Goal: Task Accomplishment & Management: Manage account settings

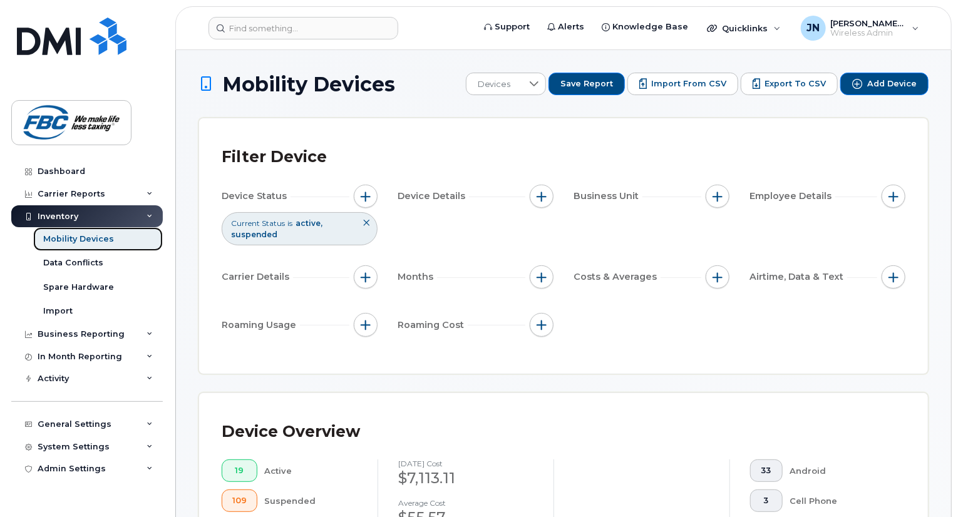
click at [61, 236] on div "Mobility Devices" at bounding box center [78, 238] width 71 height 11
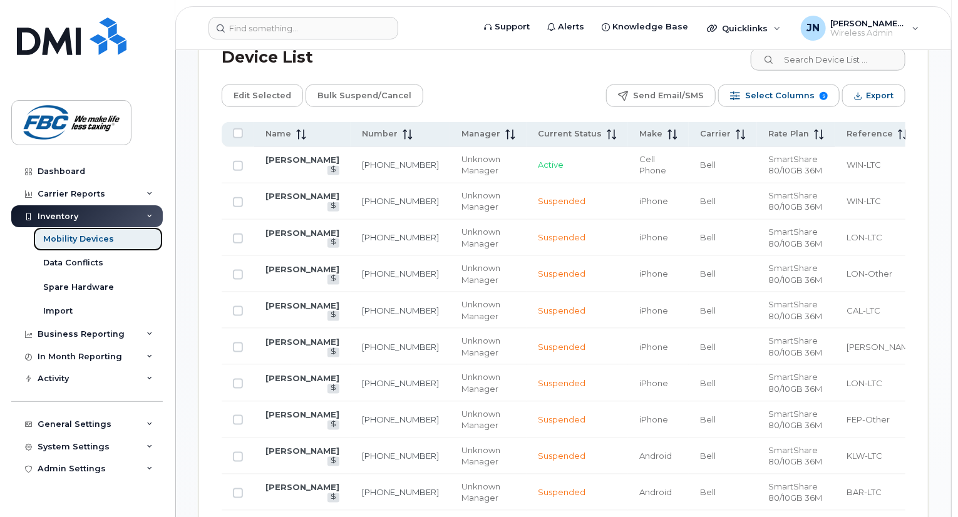
scroll to position [619, 0]
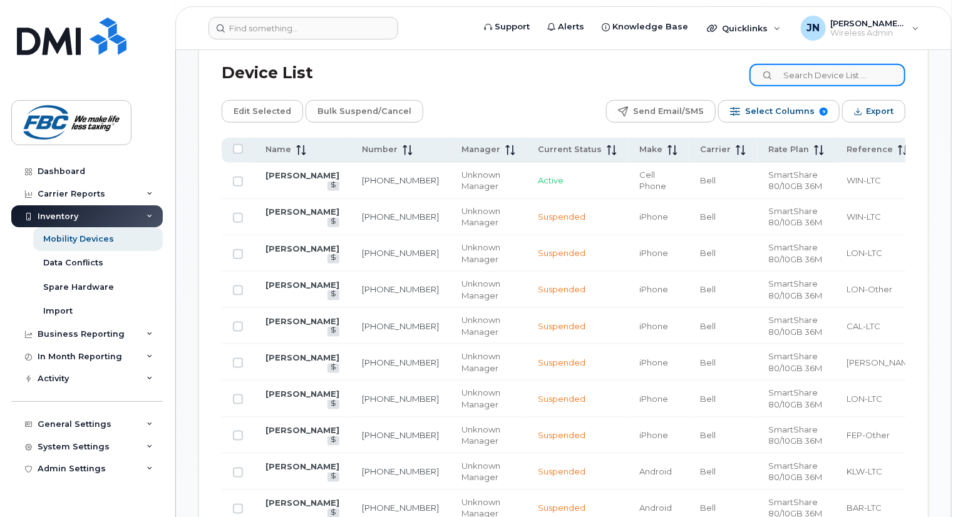
click at [815, 69] on input at bounding box center [827, 75] width 156 height 23
paste input "306-536-1716"
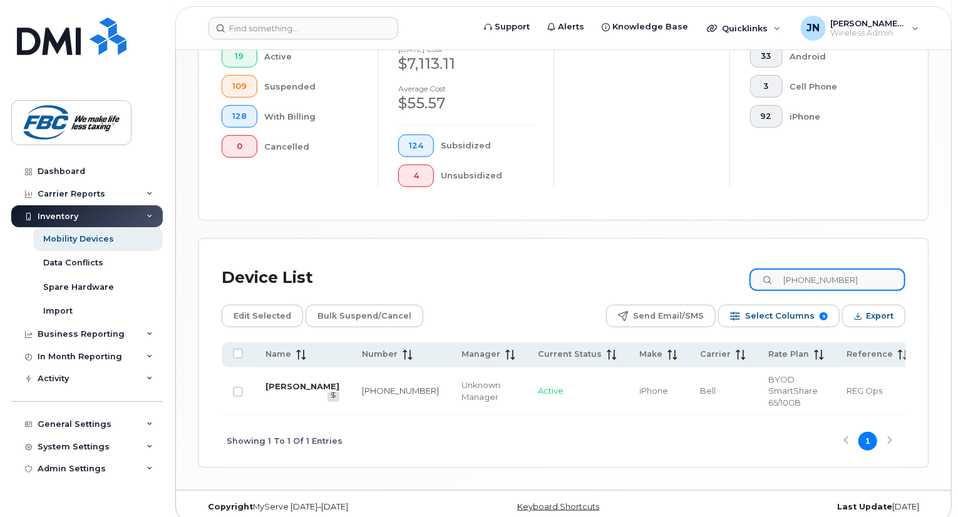
type input "[PHONE_NUMBER]"
click at [277, 381] on link "[PERSON_NAME]" at bounding box center [302, 386] width 74 height 10
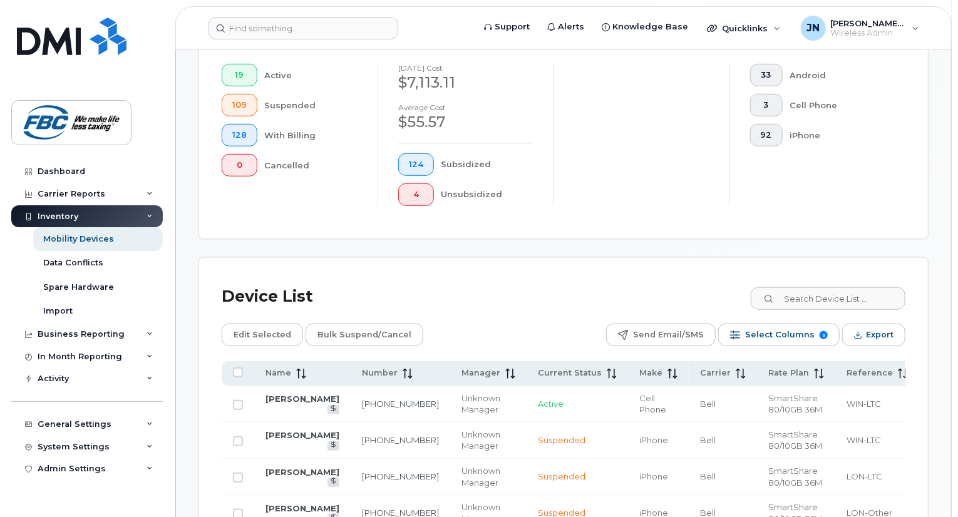
scroll to position [411, 0]
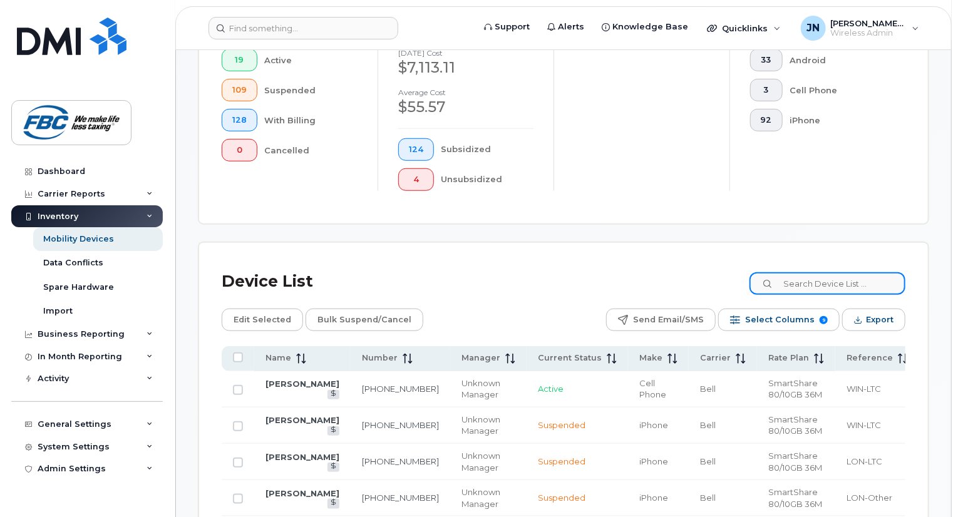
click at [801, 282] on input at bounding box center [827, 283] width 156 height 23
paste input "306-536-1716"
type input "306-536-1716"
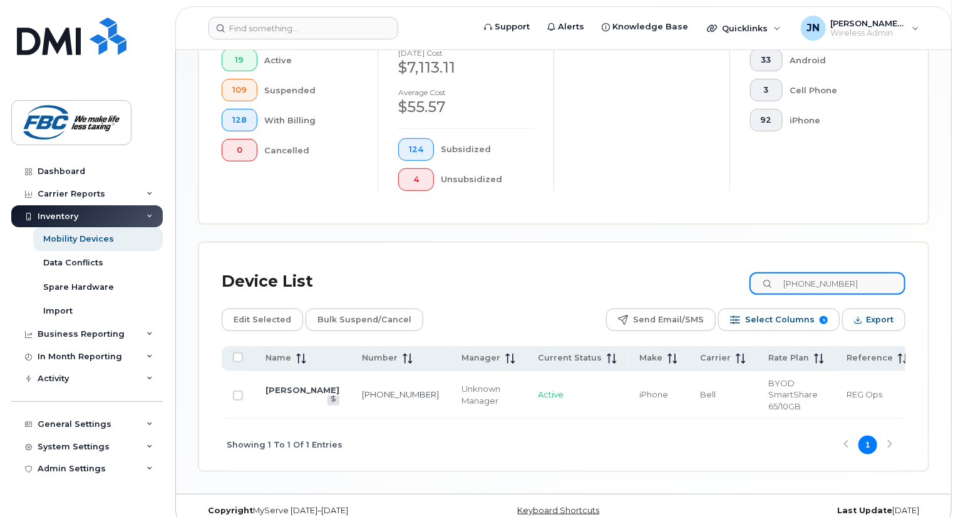
drag, startPoint x: 854, startPoint y: 282, endPoint x: 714, endPoint y: 255, distance: 142.8
click at [714, 255] on div "Device List 306-536-1716 Edit Selected Bulk Suspend/Cancel Send Email/SMS Selec…" at bounding box center [563, 357] width 729 height 228
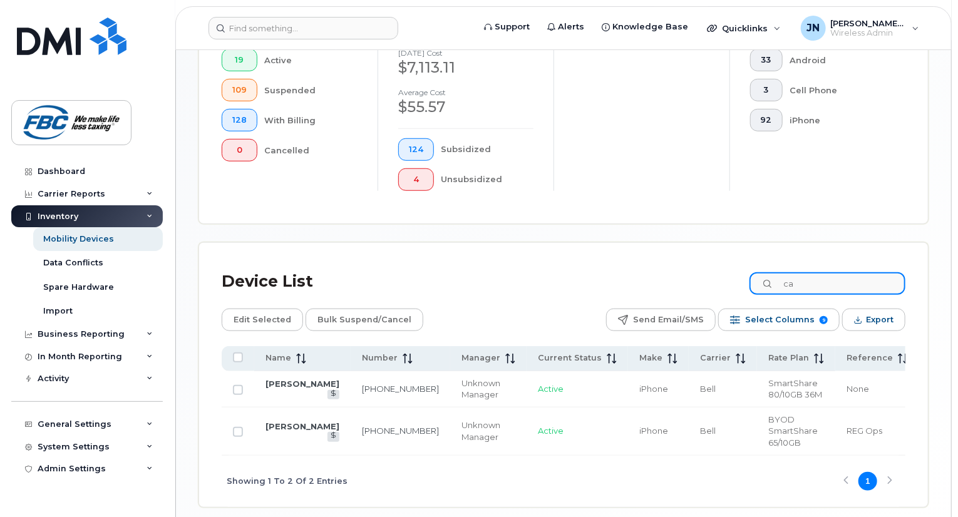
type input "c"
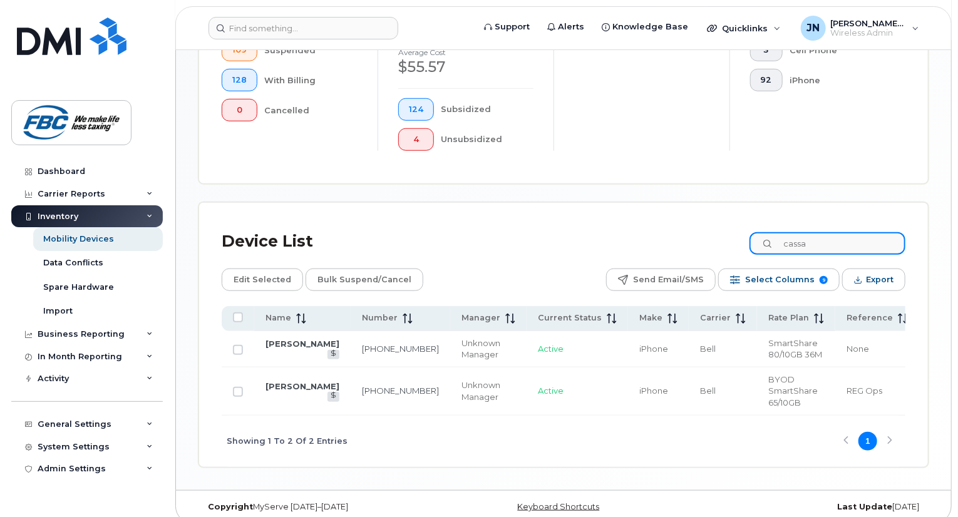
type input "cassa"
click at [757, 367] on td "BYOD SmartShare 65/10GB" at bounding box center [796, 391] width 78 height 48
click at [279, 343] on link "[PERSON_NAME]" at bounding box center [302, 344] width 74 height 10
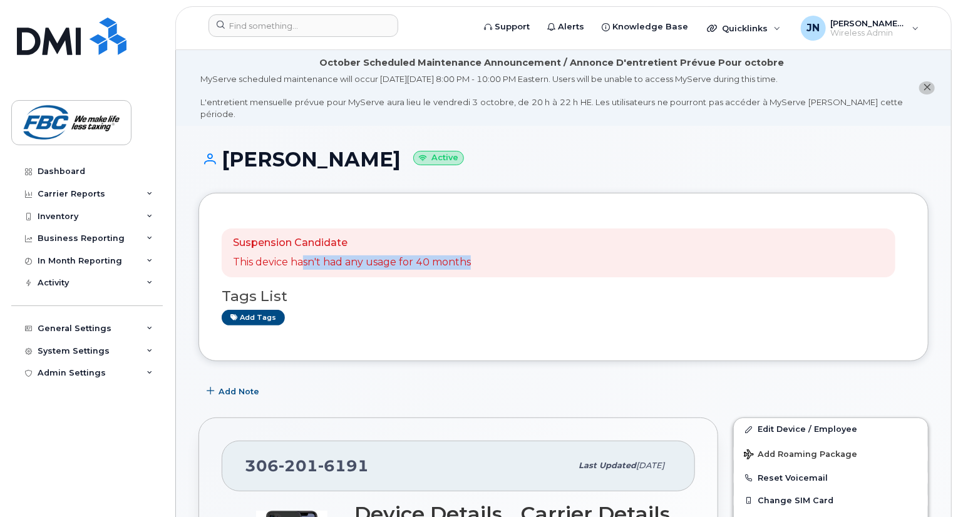
drag, startPoint x: 305, startPoint y: 249, endPoint x: 517, endPoint y: 247, distance: 212.2
click at [517, 247] on div "Suspension Candidate This device hasn't had any usage for 40 months" at bounding box center [559, 252] width 674 height 49
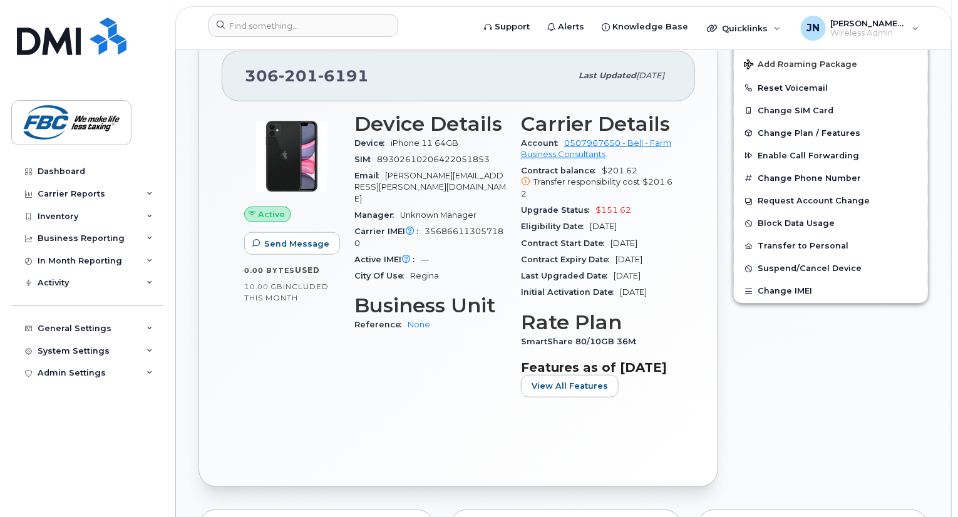
scroll to position [394, 0]
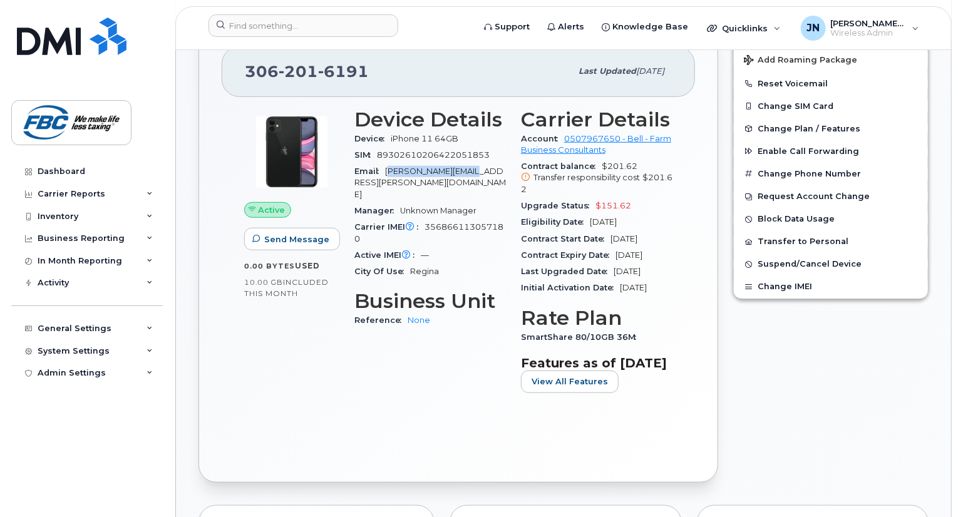
drag, startPoint x: 391, startPoint y: 158, endPoint x: 471, endPoint y: 158, distance: 80.7
click at [471, 163] on div "Email [PERSON_NAME][EMAIL_ADDRESS][PERSON_NAME][DOMAIN_NAME]" at bounding box center [429, 182] width 151 height 39
click at [488, 163] on div "Email [PERSON_NAME][EMAIL_ADDRESS][PERSON_NAME][DOMAIN_NAME]" at bounding box center [429, 182] width 151 height 39
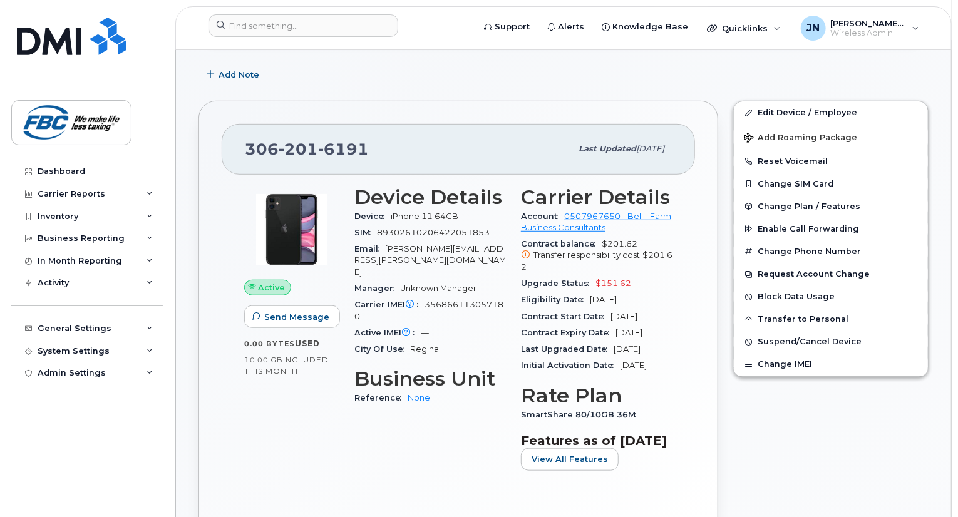
scroll to position [317, 0]
click at [766, 101] on link "Edit Device / Employee" at bounding box center [831, 112] width 194 height 23
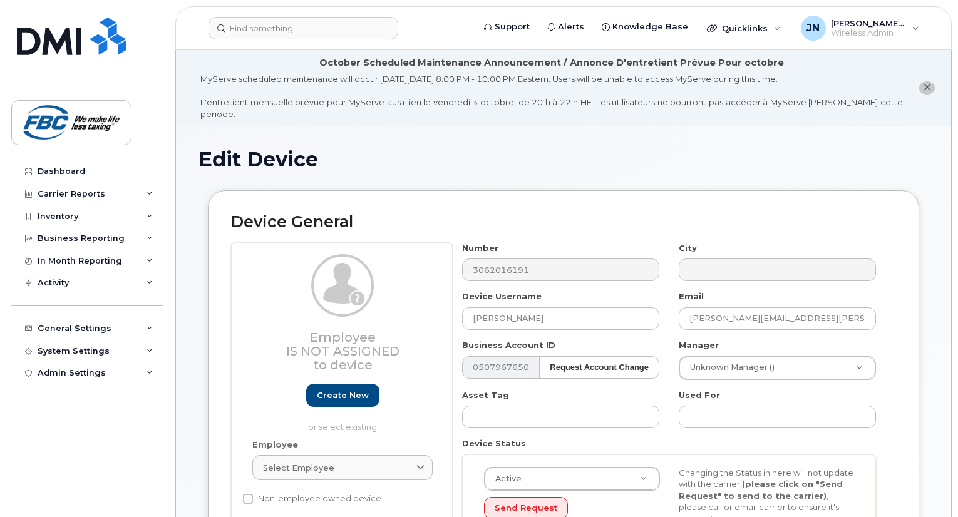
select select "5779114"
click at [786, 307] on input "[PERSON_NAME][EMAIL_ADDRESS][PERSON_NAME][DOMAIN_NAME]" at bounding box center [777, 318] width 197 height 23
click at [578, 307] on input "[PERSON_NAME]" at bounding box center [560, 318] width 197 height 23
click at [458, 257] on div "Number 3062016191" at bounding box center [561, 261] width 217 height 39
click at [551, 199] on div "Device General Employee Is not assigned to device Create new or select existing…" at bounding box center [563, 391] width 711 height 402
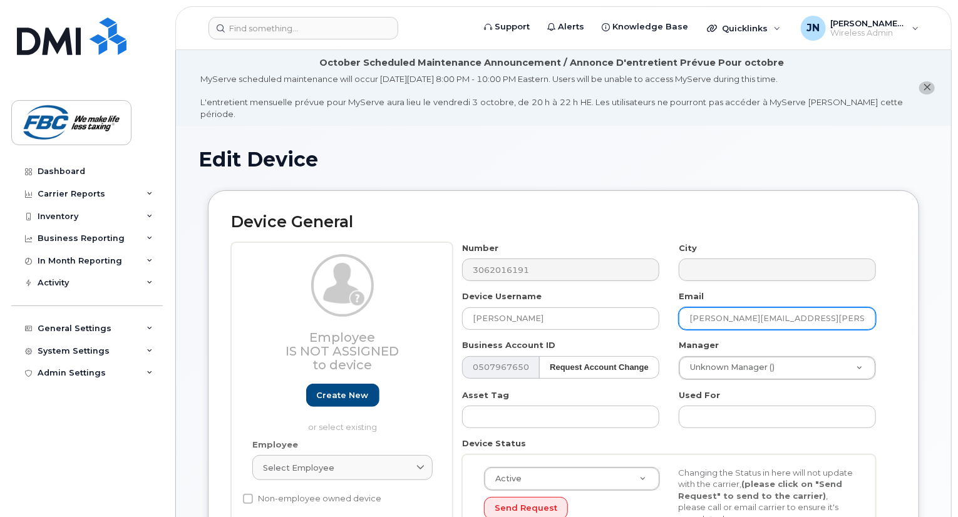
drag, startPoint x: 691, startPoint y: 305, endPoint x: 801, endPoint y: 301, distance: 109.6
click at [801, 307] on input "ron.rogalsky@fbc.ca" at bounding box center [777, 318] width 197 height 23
click at [762, 307] on input "on.rogalsky@fbc.car" at bounding box center [777, 318] width 197 height 23
type input "ron.rogalsky@fbc.ca"
click at [730, 192] on div "Device General Employee Is not assigned to device Create new or select existing…" at bounding box center [563, 391] width 711 height 402
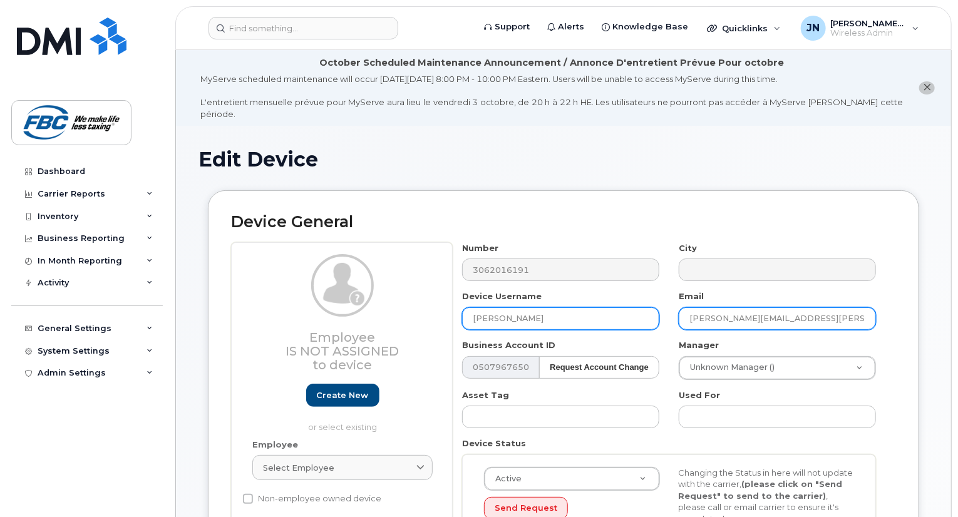
drag, startPoint x: 785, startPoint y: 314, endPoint x: 628, endPoint y: 300, distance: 157.1
click at [628, 300] on div "Number 3062016191 City Device Username Cassandra Haynes Email ron.rogalsky@fbc.…" at bounding box center [669, 406] width 433 height 328
click at [709, 307] on input "ron.rogalsky@fbc.ca" at bounding box center [777, 318] width 197 height 23
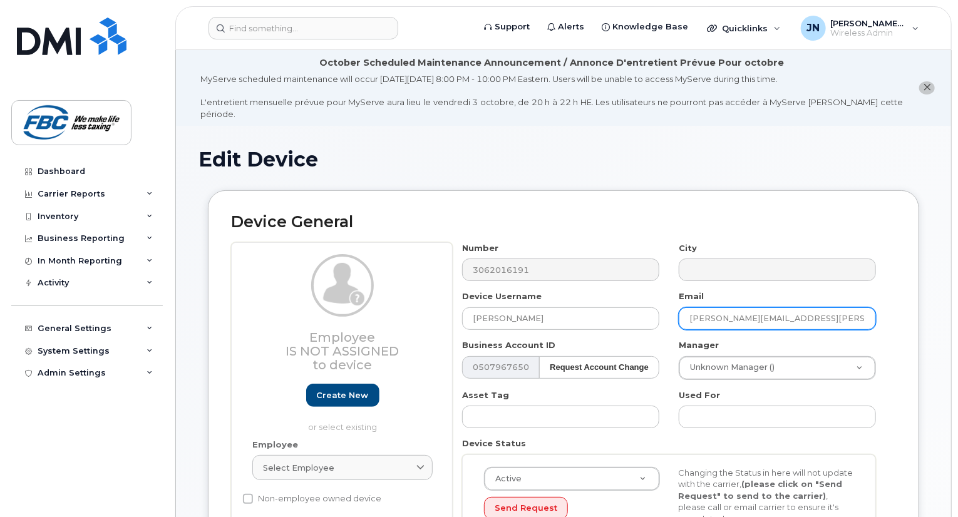
click at [709, 307] on input "ron.rogalsky@fbc.ca" at bounding box center [777, 318] width 197 height 23
click at [576, 193] on div "Device General Employee Is not assigned to device Create new or select existing…" at bounding box center [563, 391] width 711 height 402
click at [603, 155] on h1 "Edit Device" at bounding box center [563, 159] width 730 height 22
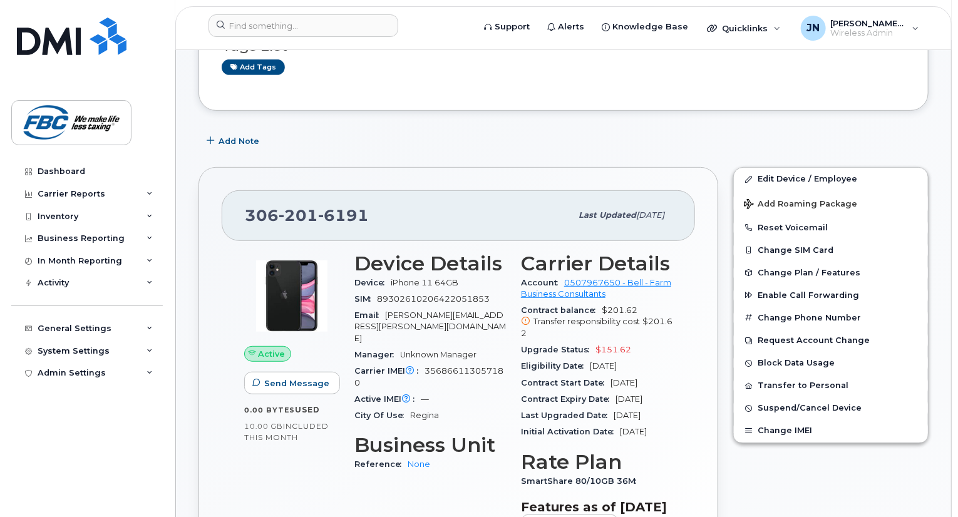
scroll to position [313, 0]
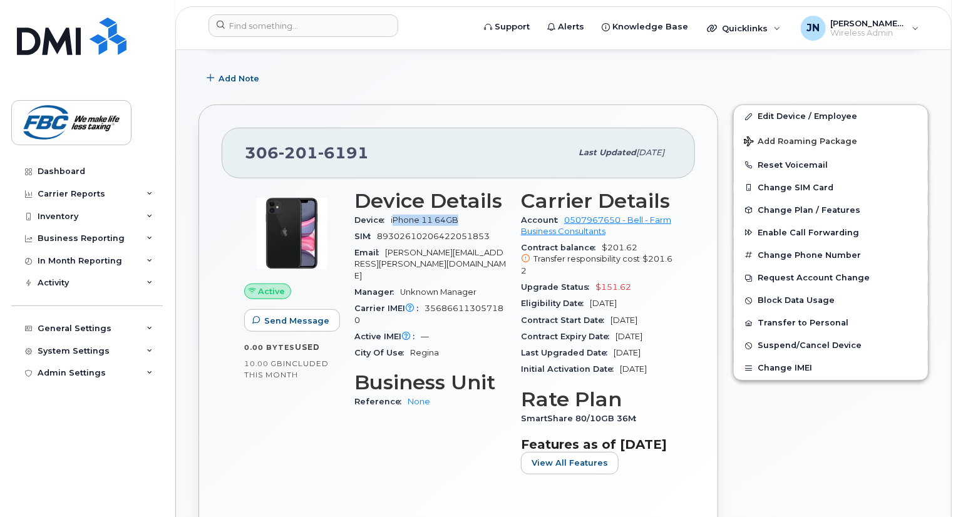
drag, startPoint x: 394, startPoint y: 205, endPoint x: 483, endPoint y: 213, distance: 88.6
click at [483, 213] on div "Device iPhone 11 64GB" at bounding box center [429, 220] width 151 height 16
click at [416, 407] on div "Device Details Device iPhone 11 64GB SIM [TECHNICAL_ID] Email [PERSON_NAME][EMA…" at bounding box center [430, 337] width 167 height 310
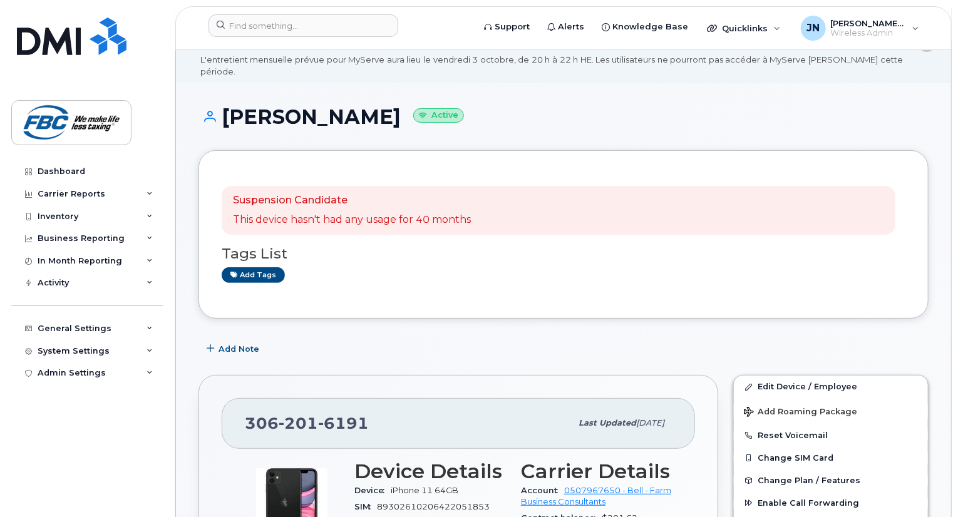
scroll to position [0, 0]
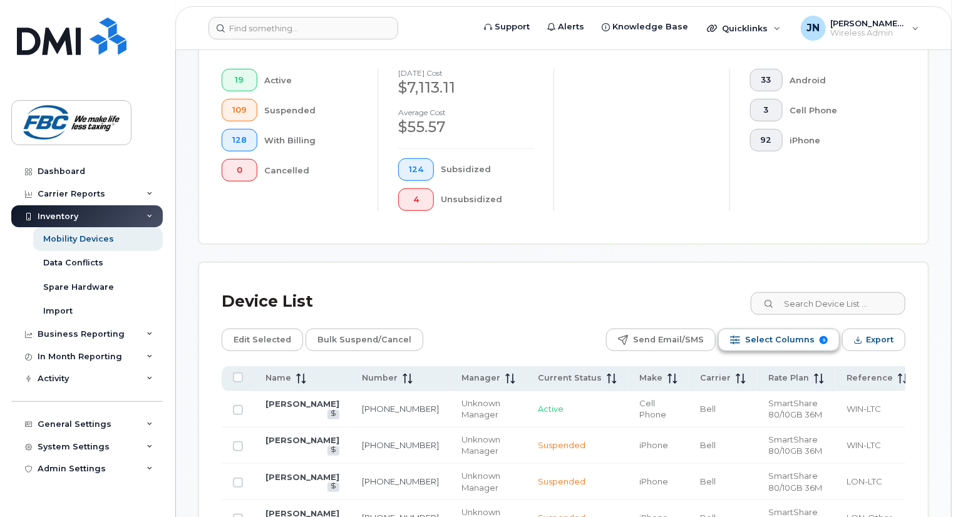
scroll to position [423, 0]
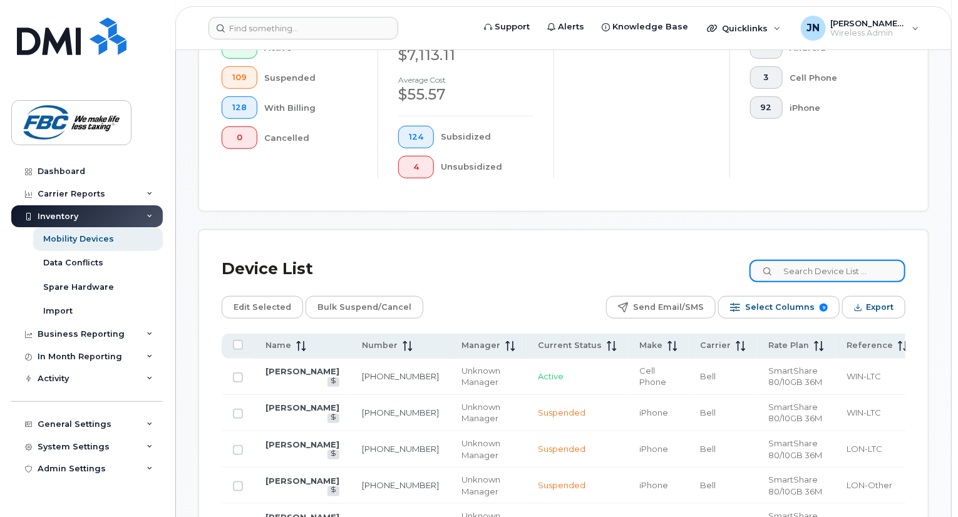
click at [799, 274] on input at bounding box center [827, 271] width 156 height 23
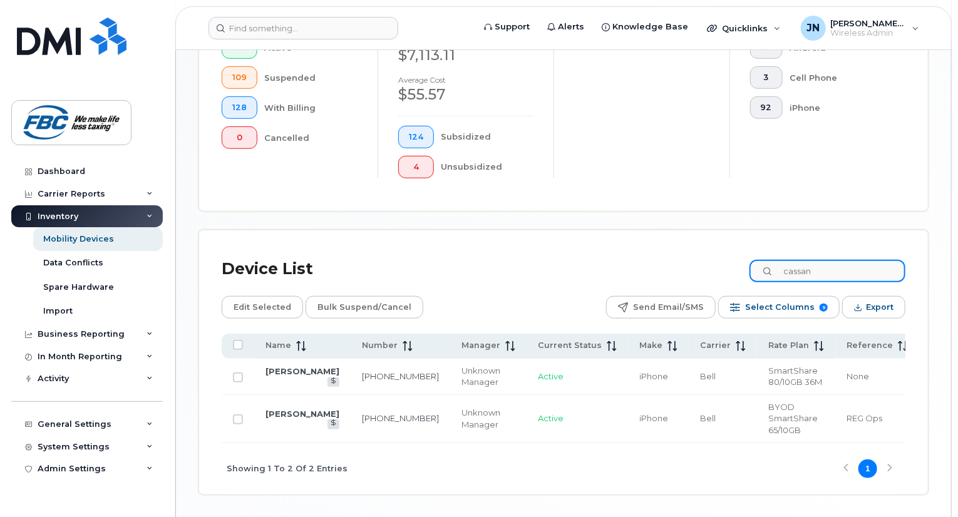
type input "cassan"
click at [472, 215] on div "Mobility Devices Devices Save Report Import from CSV Export to CSV Add Device F…" at bounding box center [563, 72] width 730 height 846
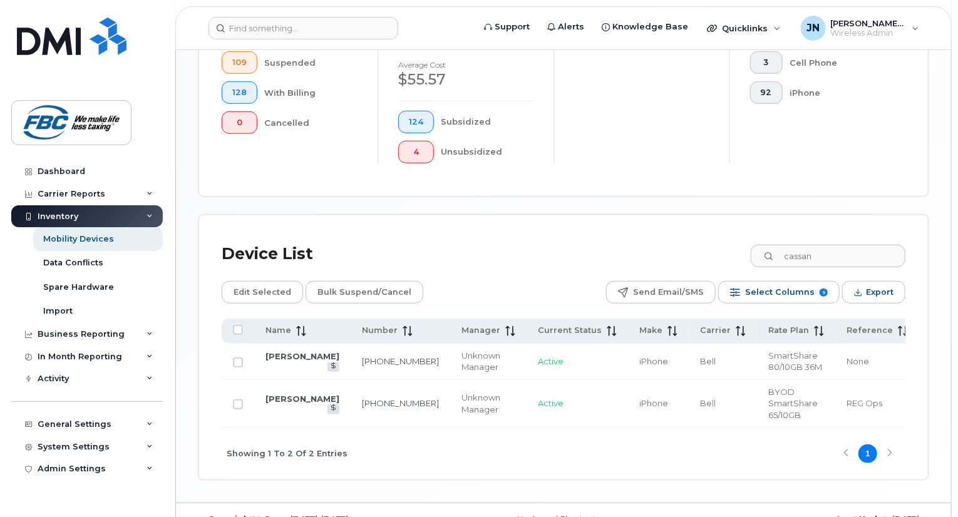
scroll to position [451, 0]
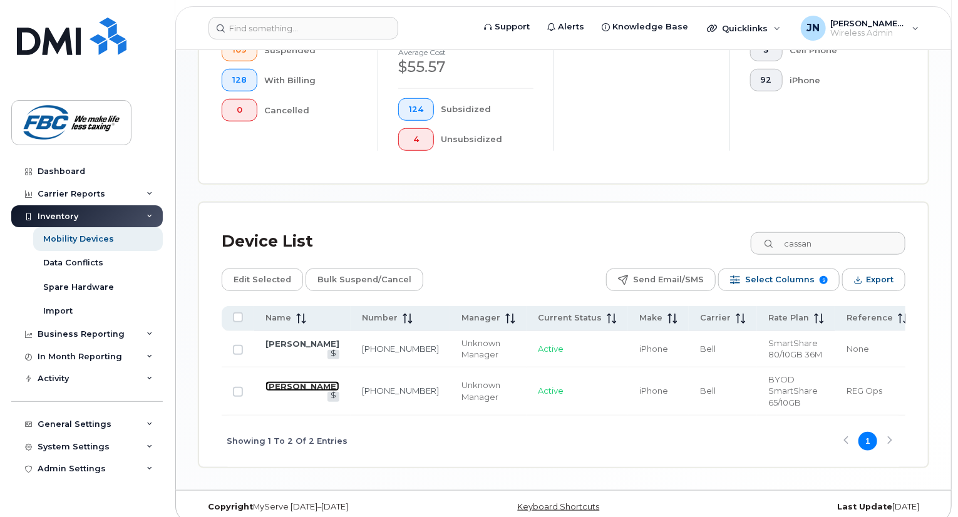
click at [278, 384] on link "[PERSON_NAME]" at bounding box center [302, 386] width 74 height 10
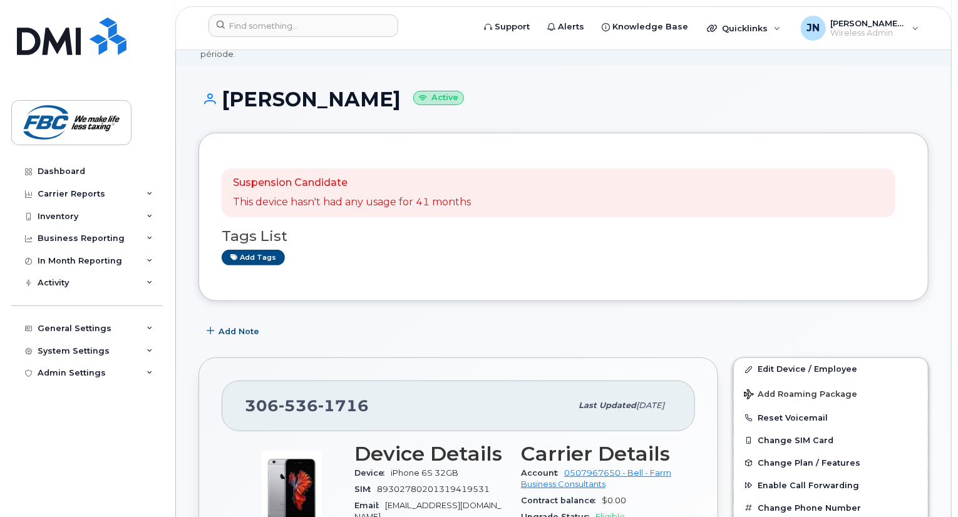
scroll to position [57, 0]
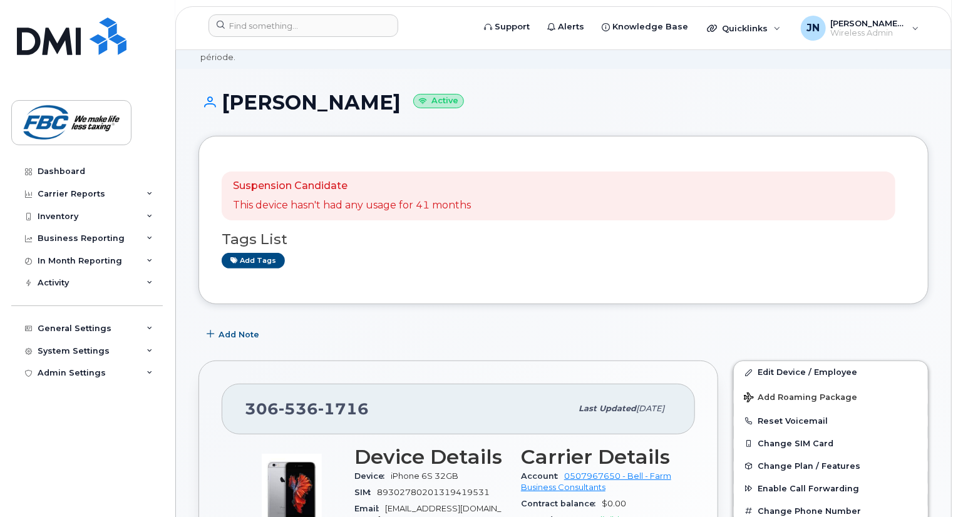
click at [434, 232] on h3 "Tags List" at bounding box center [564, 240] width 684 height 16
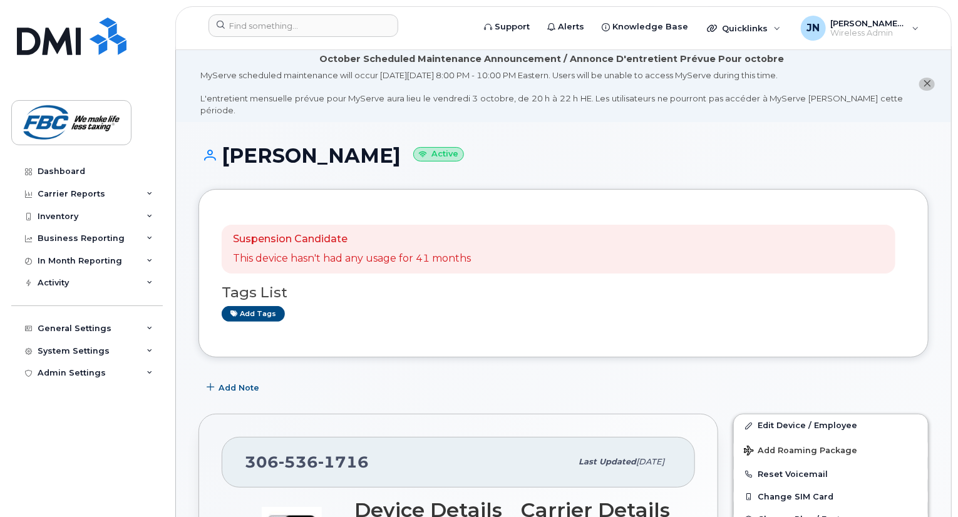
scroll to position [0, 0]
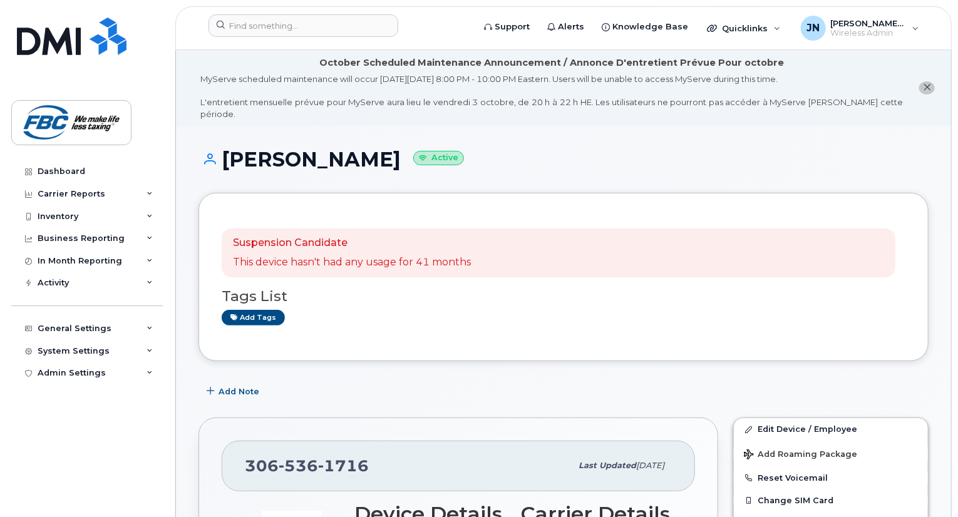
drag, startPoint x: 641, startPoint y: 191, endPoint x: 558, endPoint y: 149, distance: 92.7
click at [558, 149] on h1 "Cassandra Haynes Active" at bounding box center [563, 159] width 730 height 22
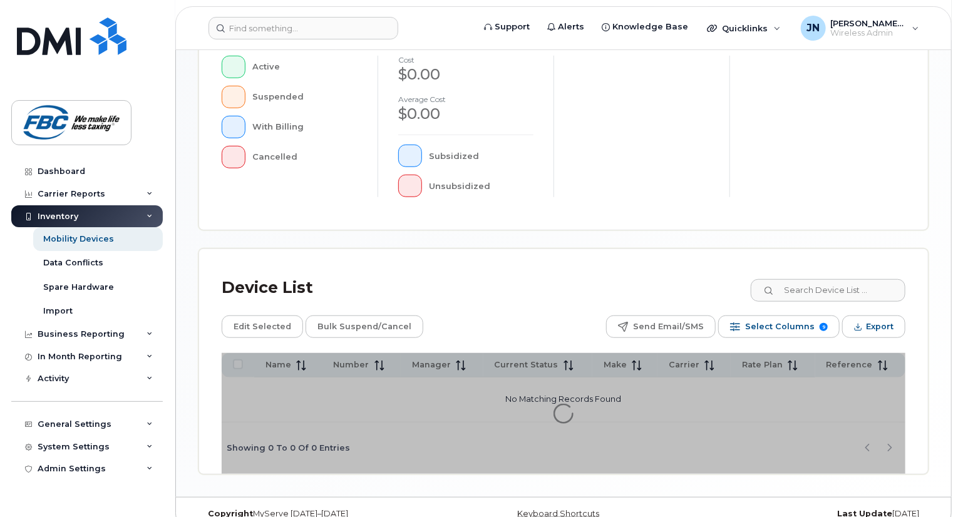
scroll to position [376, 0]
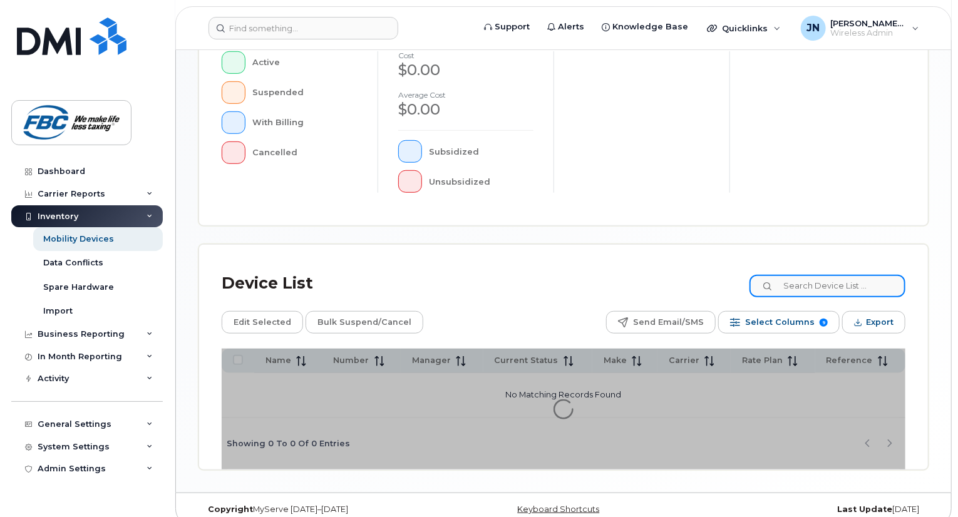
click at [801, 289] on input at bounding box center [827, 286] width 156 height 23
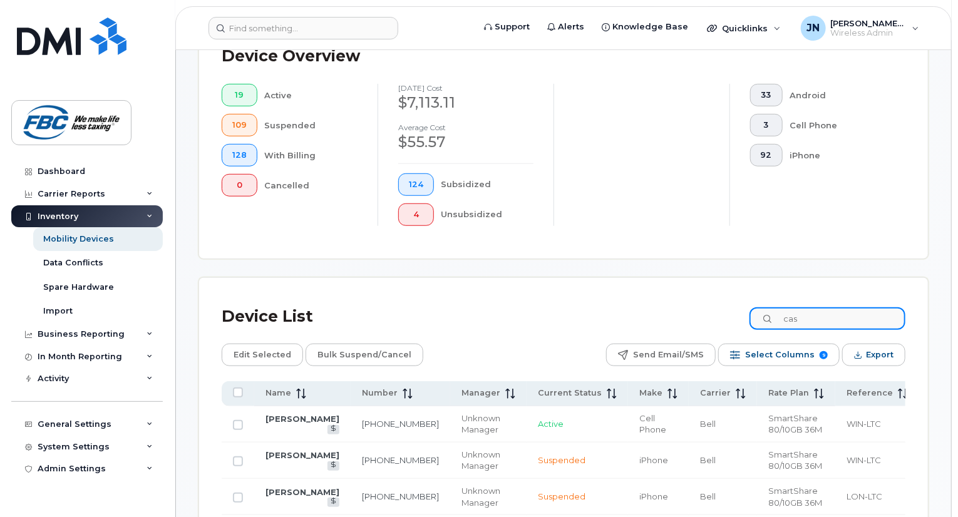
scroll to position [408, 0]
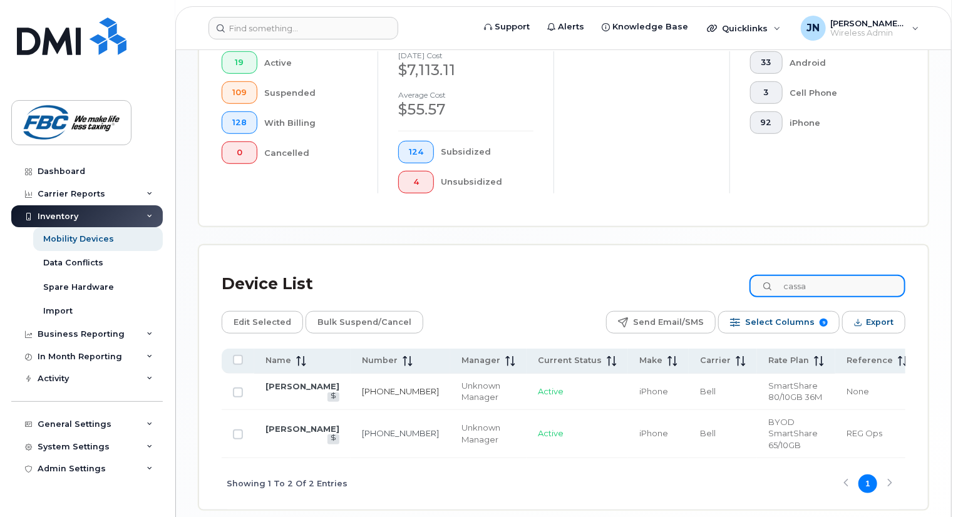
type input "cassa"
drag, startPoint x: 411, startPoint y: 393, endPoint x: 361, endPoint y: 387, distance: 50.4
click at [351, 386] on td "306-201-6191" at bounding box center [401, 392] width 100 height 36
copy link "306-201-6191"
click at [280, 391] on link "[PERSON_NAME]" at bounding box center [302, 386] width 74 height 10
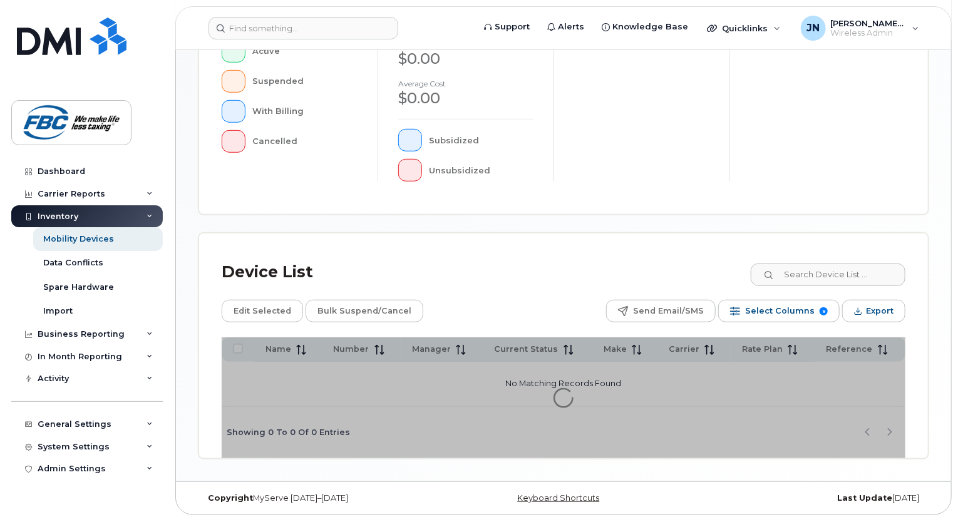
scroll to position [391, 0]
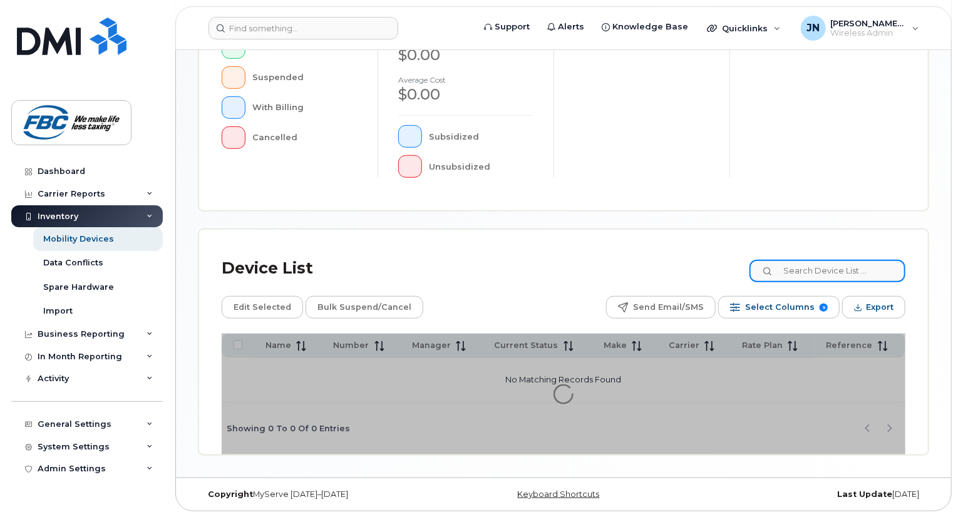
click at [829, 269] on input at bounding box center [827, 271] width 156 height 23
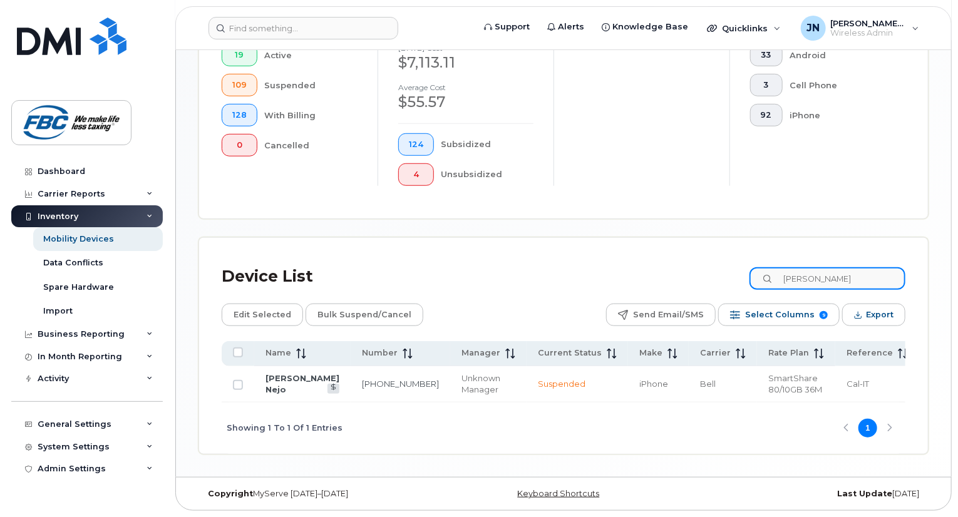
scroll to position [414, 0]
type input "johnson"
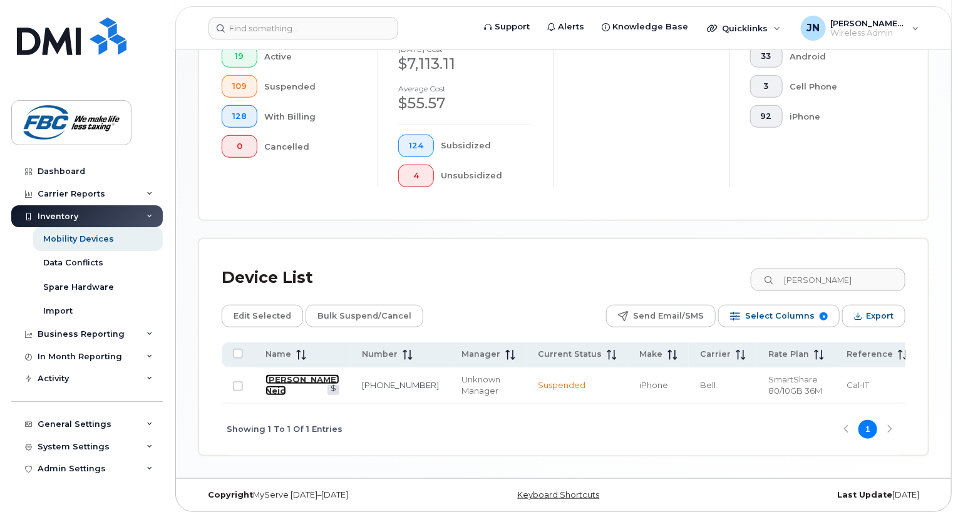
click at [280, 380] on link "[PERSON_NAME] Nejo" at bounding box center [302, 385] width 74 height 22
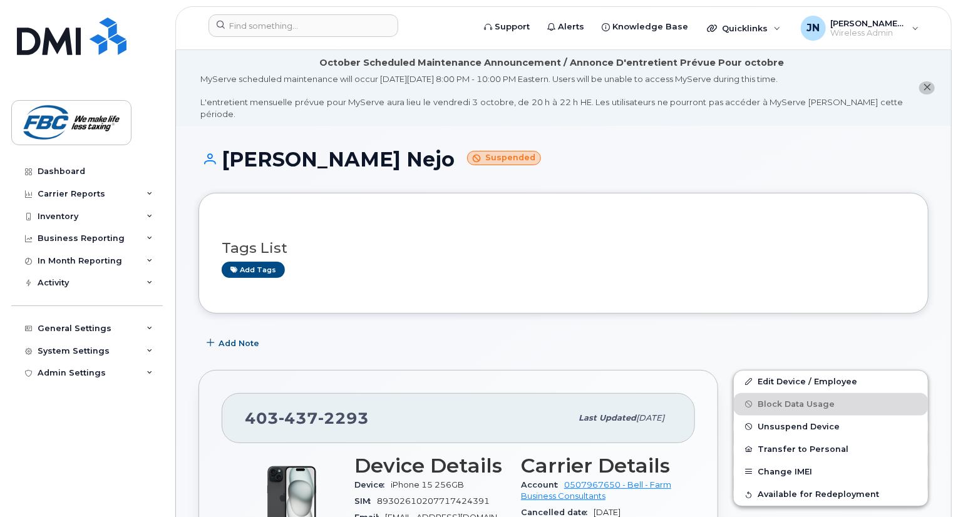
click at [516, 165] on div "Johnson Nejo Suspended" at bounding box center [563, 170] width 730 height 44
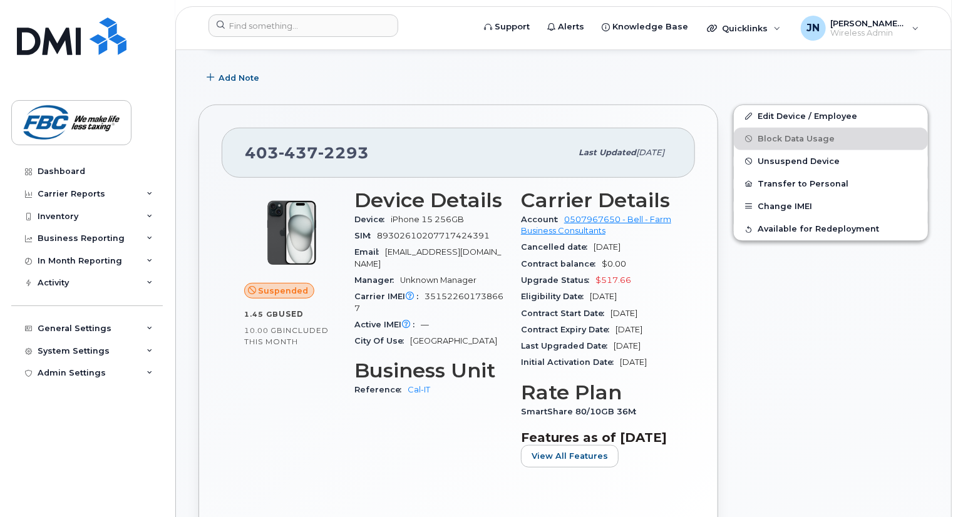
scroll to position [265, 0]
drag, startPoint x: 399, startPoint y: 86, endPoint x: 357, endPoint y: 91, distance: 42.2
click at [357, 97] on div "403 437 2293 Last updated Sep 16, 2025 Suspended 1.45 GB  used 10.00 GB  includ…" at bounding box center [458, 331] width 535 height 468
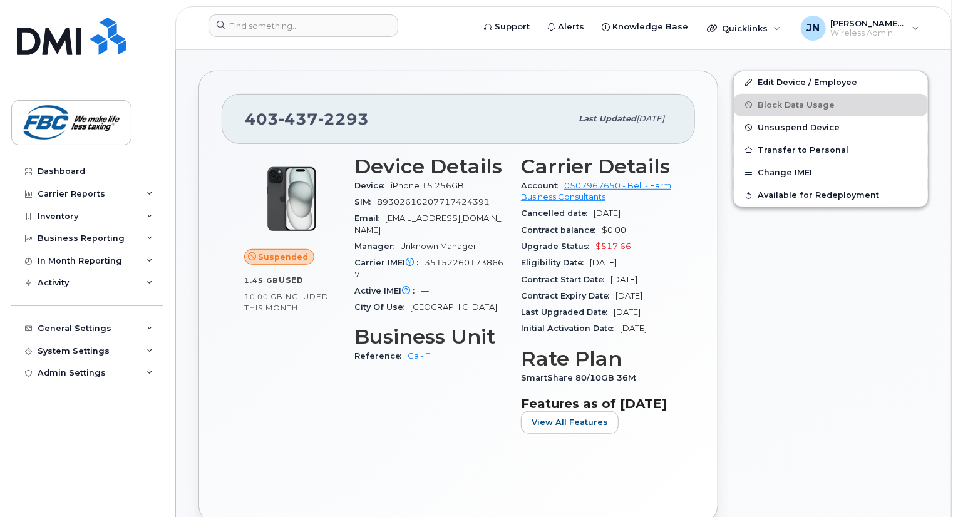
scroll to position [305, 0]
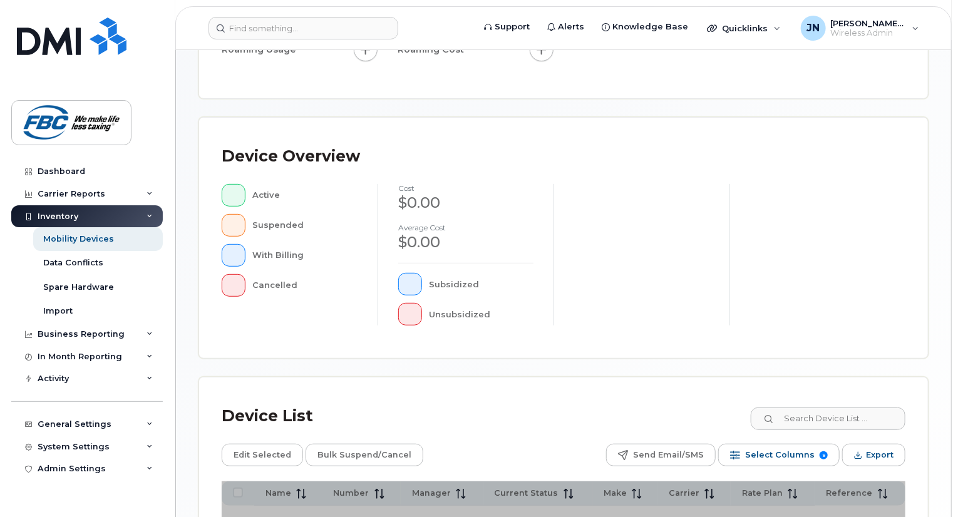
scroll to position [270, 0]
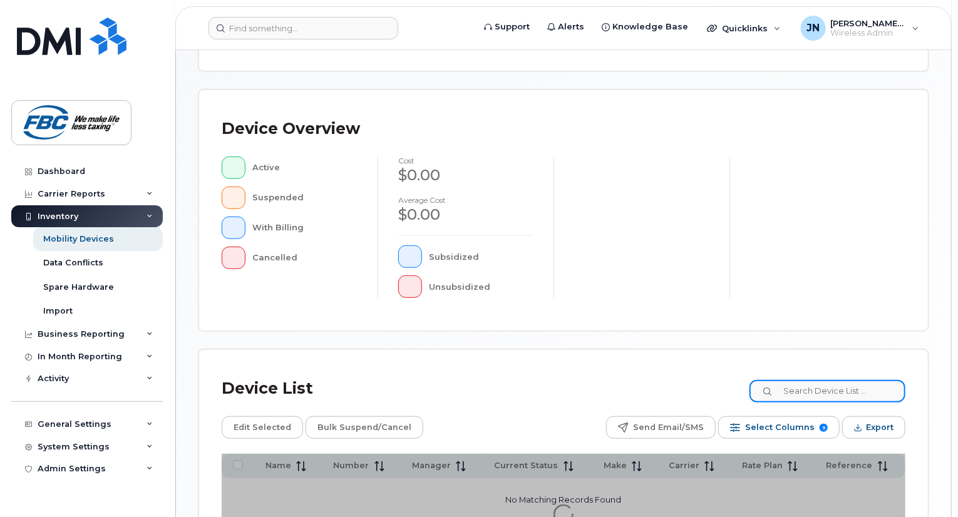
click at [829, 395] on input at bounding box center [827, 391] width 156 height 23
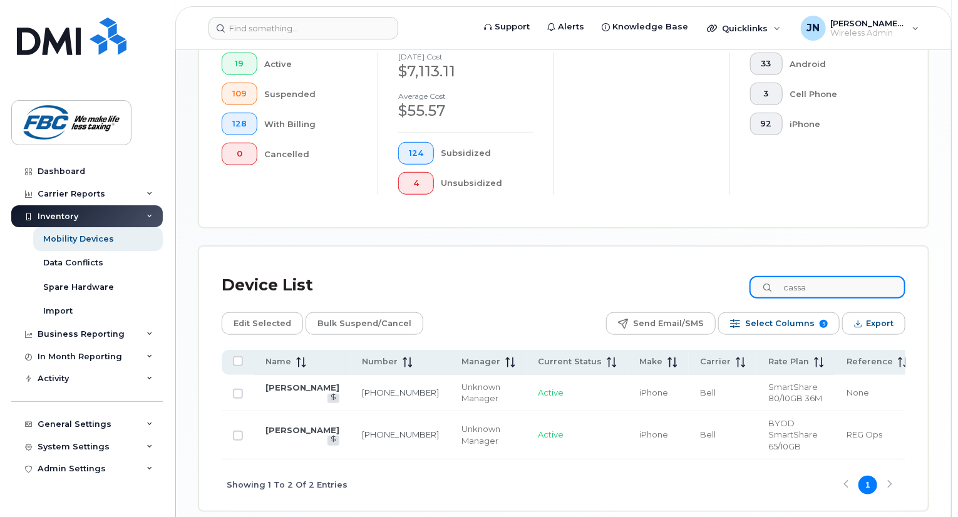
scroll to position [451, 0]
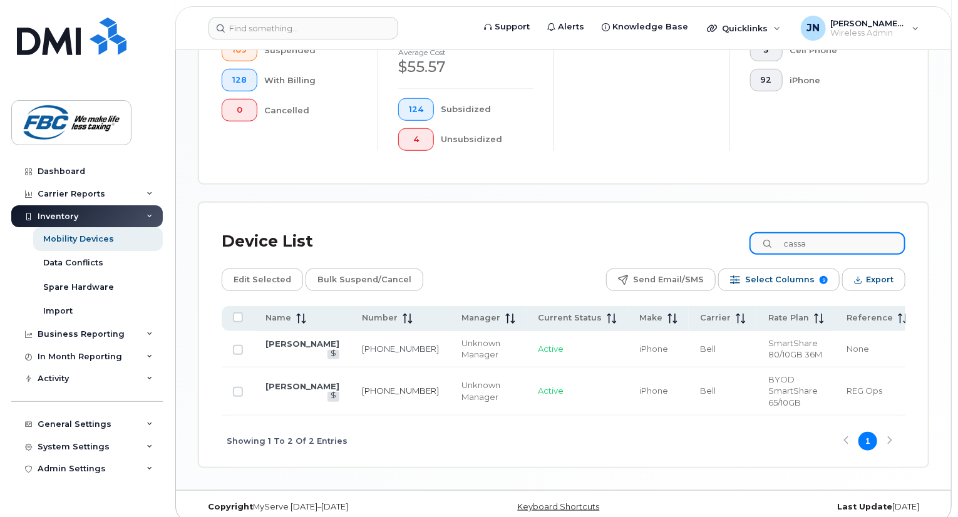
type input "cassa"
click at [362, 386] on link "306-536-1716" at bounding box center [400, 391] width 77 height 10
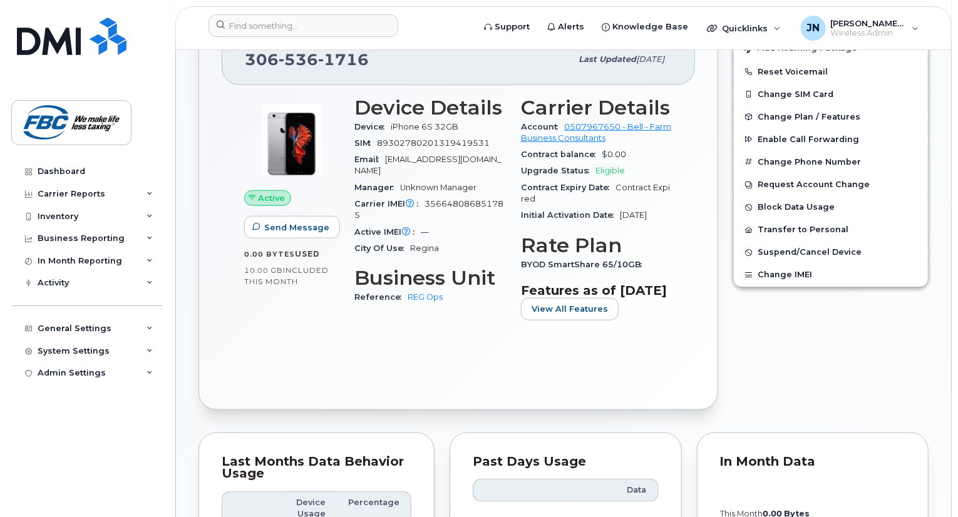
scroll to position [399, 0]
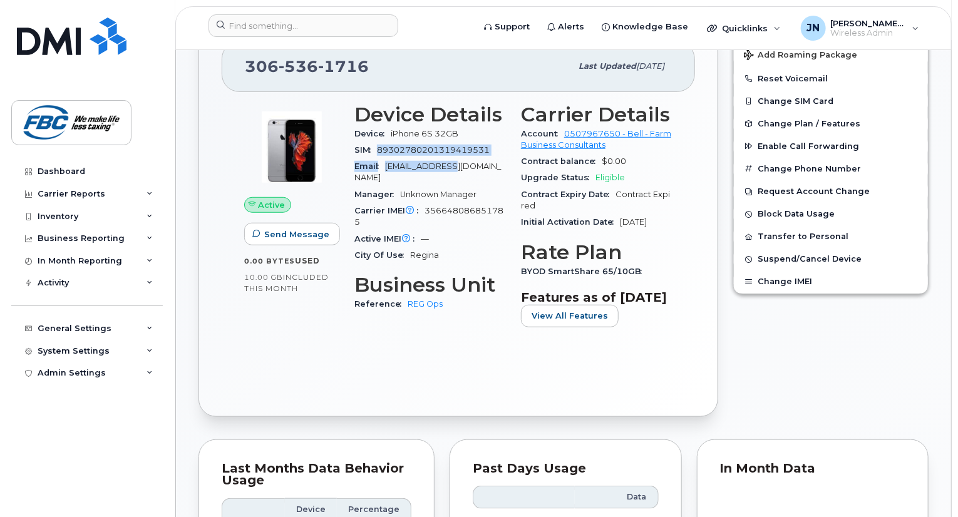
drag, startPoint x: 378, startPoint y: 141, endPoint x: 456, endPoint y: 146, distance: 77.8
click at [456, 146] on section "Device Details Device iPhone 6S 32GB SIM [TECHNICAL_ID] Email [EMAIL_ADDRESS][D…" at bounding box center [429, 183] width 151 height 161
click at [463, 160] on div "Email [EMAIL_ADDRESS][DOMAIN_NAME]" at bounding box center [429, 172] width 151 height 28
